Goal: Task Accomplishment & Management: Use online tool/utility

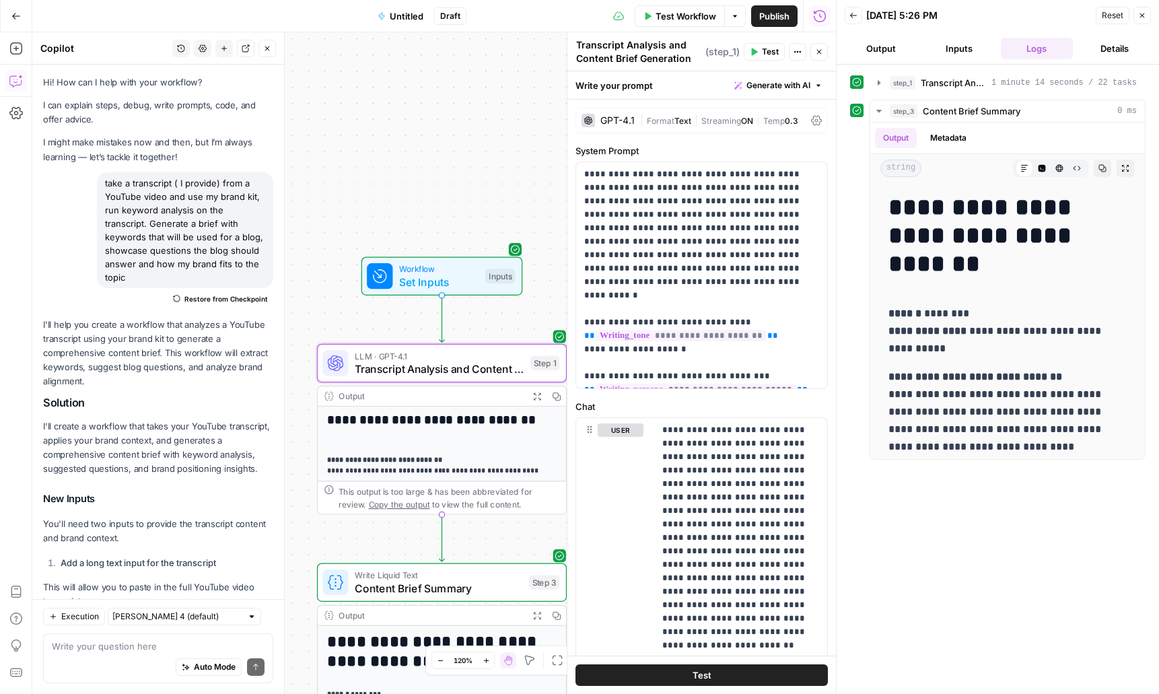
scroll to position [1516, 0]
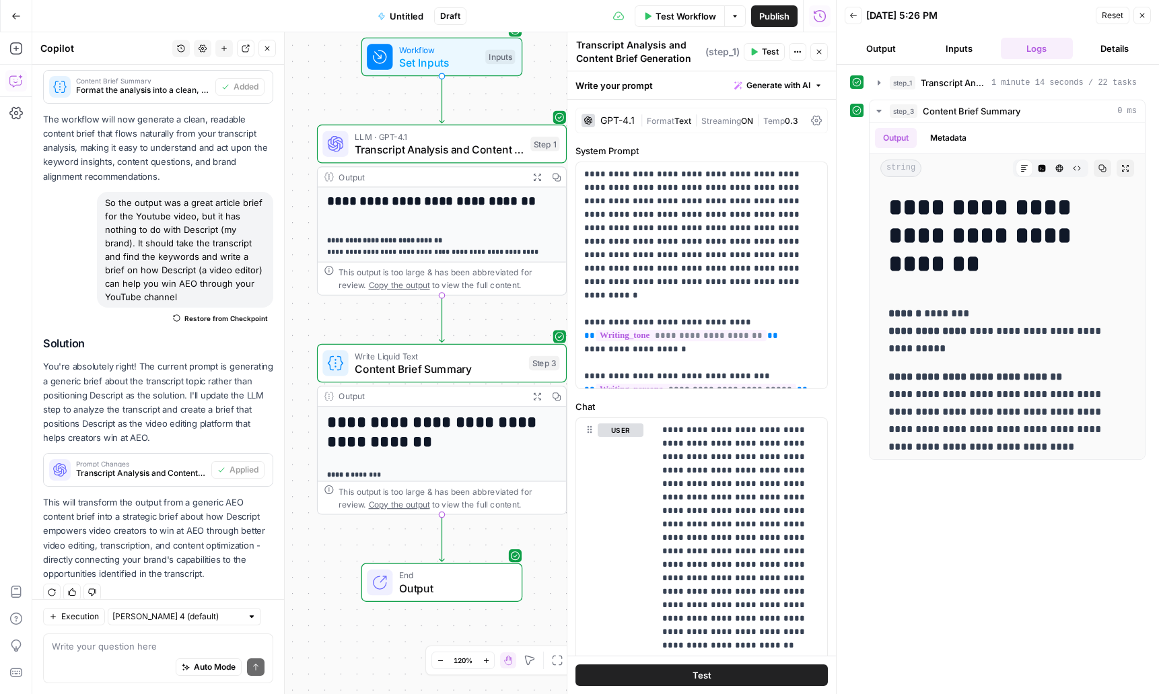
click at [11, 19] on icon "button" at bounding box center [15, 15] width 9 height 9
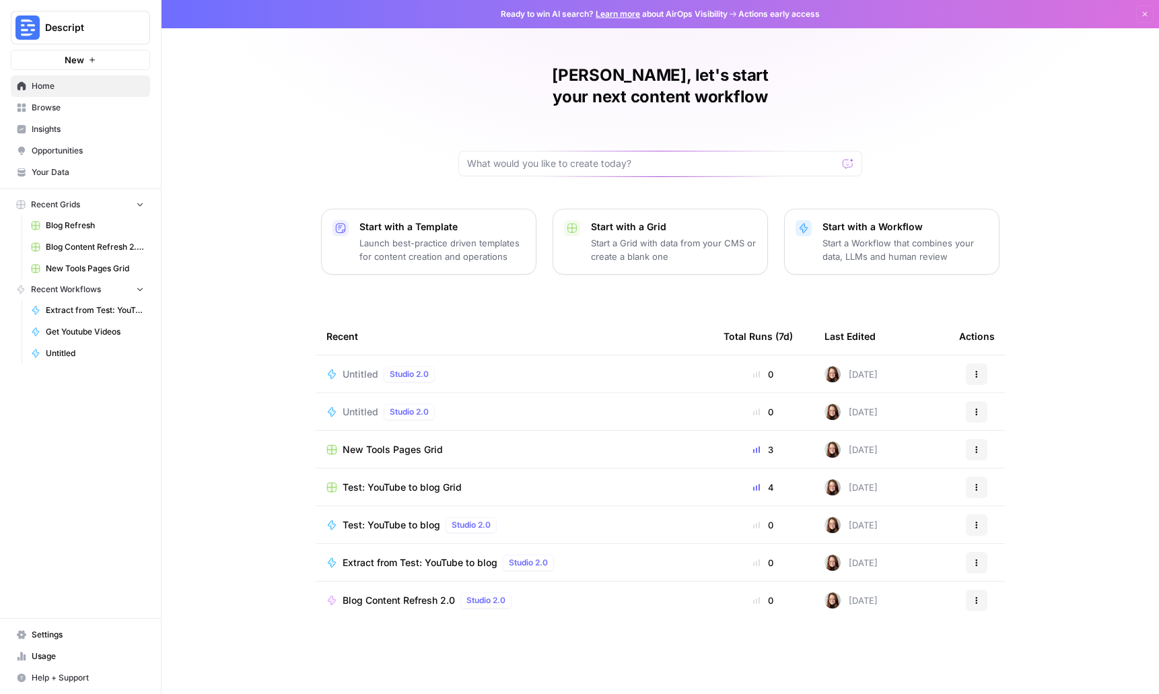
click at [430, 481] on span "Test: YouTube to blog Grid" at bounding box center [402, 487] width 119 height 13
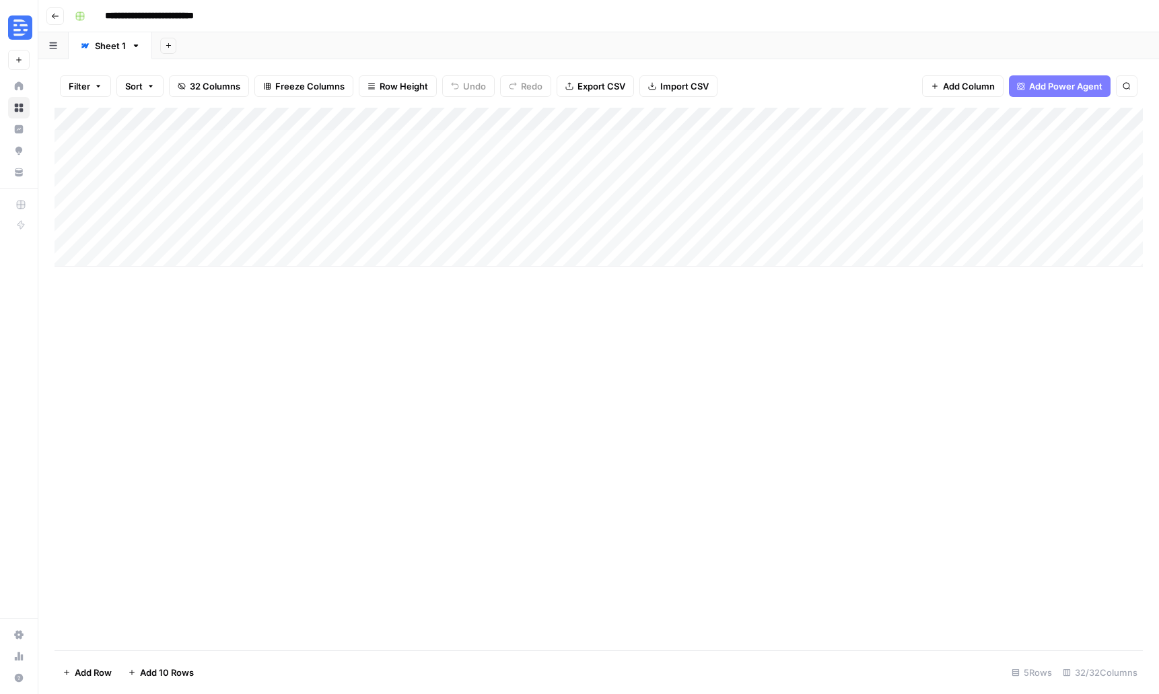
click at [1083, 161] on div "Add Column" at bounding box center [599, 187] width 1089 height 159
